Goal: Find specific page/section: Find specific page/section

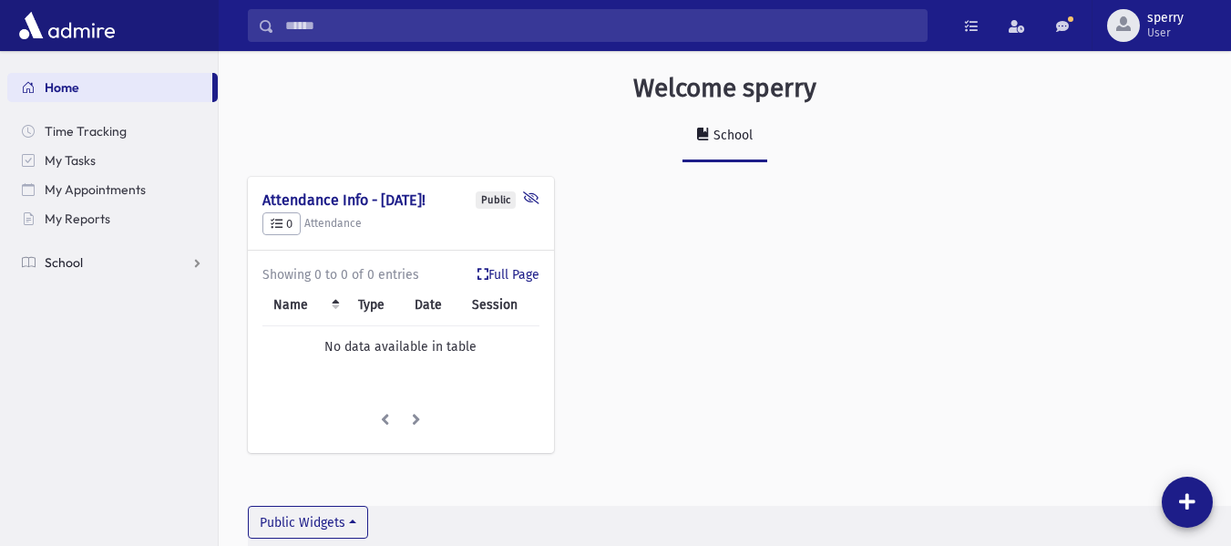
click at [83, 257] on link "School" at bounding box center [112, 262] width 210 height 29
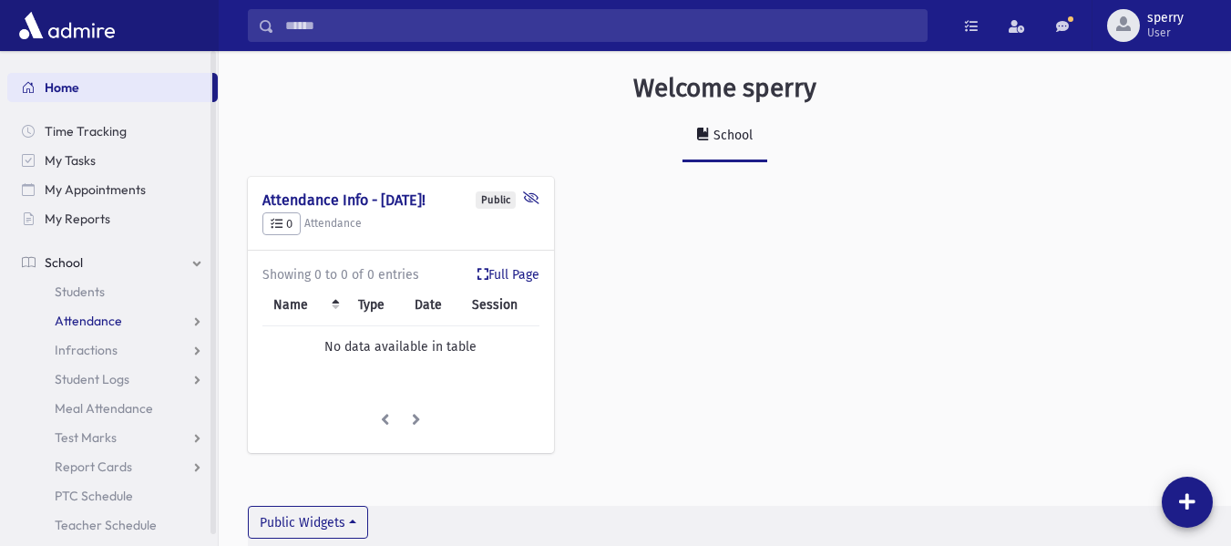
click at [106, 326] on span "Attendance" at bounding box center [88, 321] width 67 height 16
click at [104, 345] on link "Entry" at bounding box center [112, 349] width 210 height 29
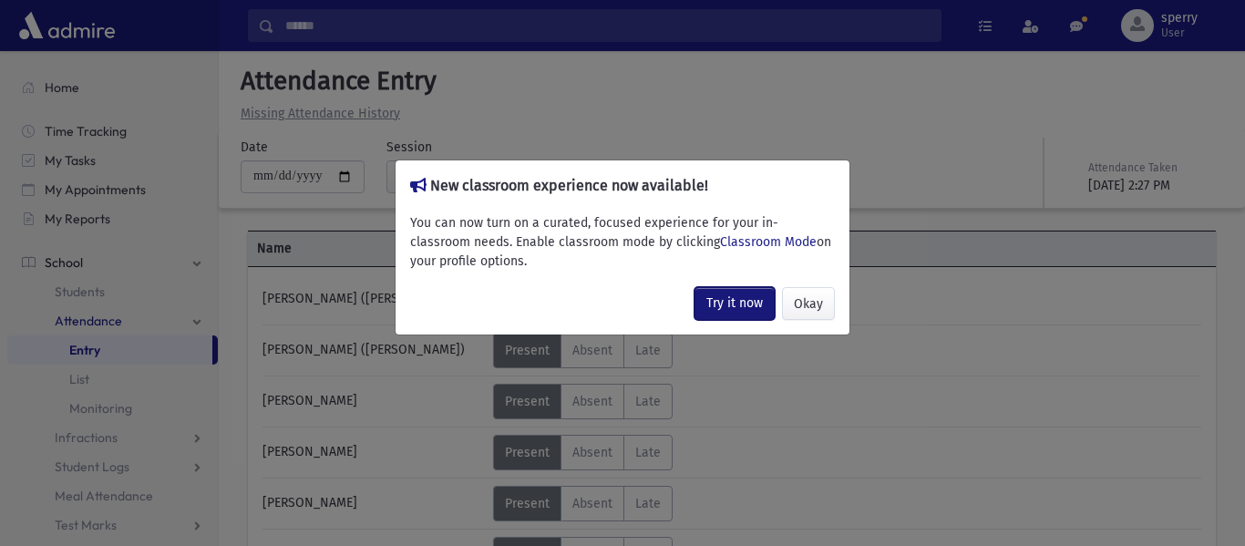
click at [712, 308] on link "Try it now" at bounding box center [734, 303] width 80 height 33
